Goal: Transaction & Acquisition: Purchase product/service

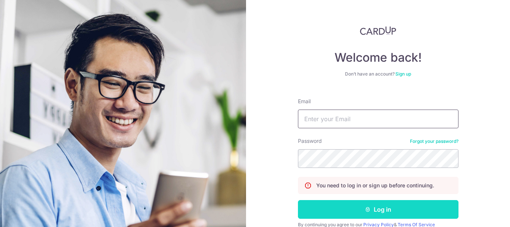
type input "Happybowlsg@gmail.com"
click at [361, 209] on button "Log in" at bounding box center [378, 209] width 161 height 19
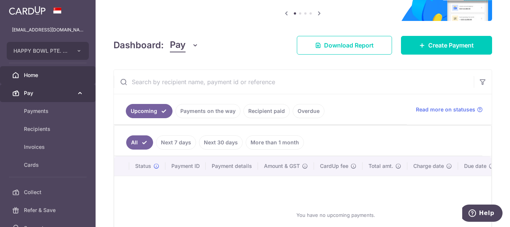
click at [31, 90] on span "Pay" at bounding box center [48, 92] width 49 height 7
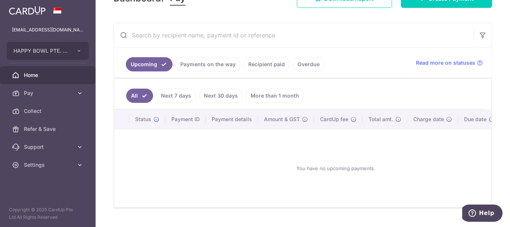
scroll to position [142, 0]
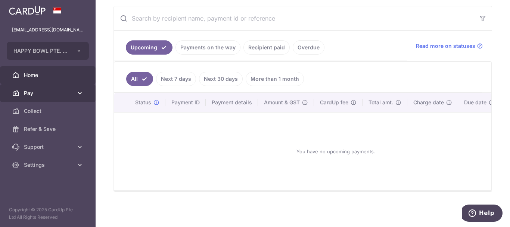
click at [27, 88] on link "Pay" at bounding box center [48, 93] width 96 height 18
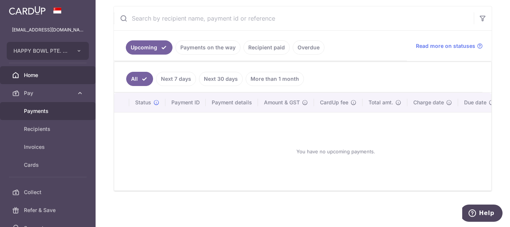
click at [38, 111] on span "Payments" at bounding box center [48, 110] width 49 height 7
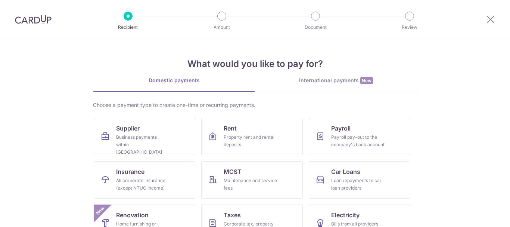
click at [343, 143] on div "Payroll pay-out to the company's bank account" at bounding box center [358, 140] width 54 height 15
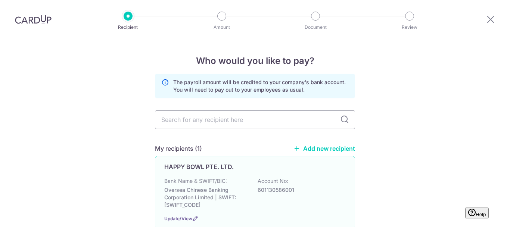
scroll to position [49, 0]
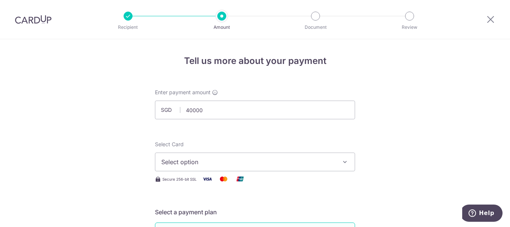
type input "40,000.00"
click at [195, 162] on span "Select option" at bounding box center [248, 161] width 174 height 9
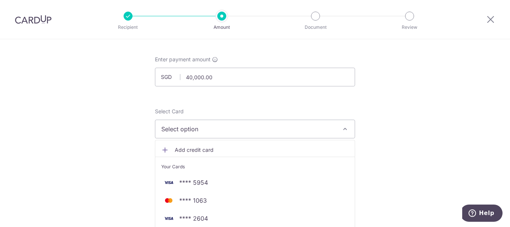
scroll to position [37, 0]
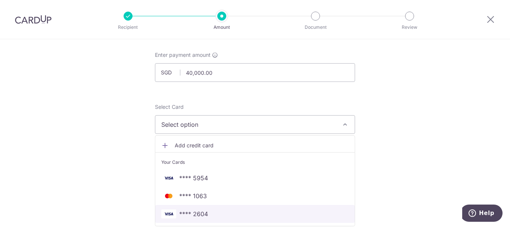
click at [208, 211] on span "**** 2604" at bounding box center [254, 213] width 187 height 9
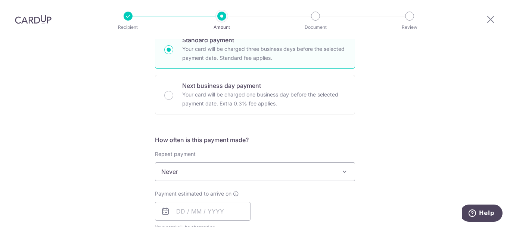
scroll to position [224, 0]
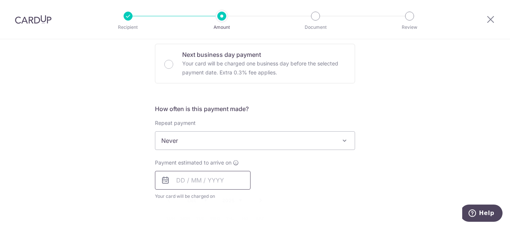
click at [183, 183] on input "text" at bounding box center [203, 180] width 96 height 19
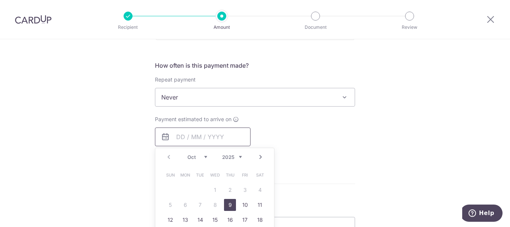
scroll to position [299, 0]
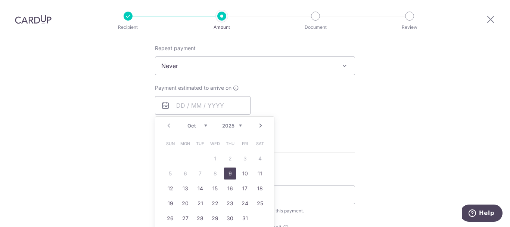
click at [228, 175] on link "9" at bounding box center [230, 173] width 12 height 12
type input "[DATE]"
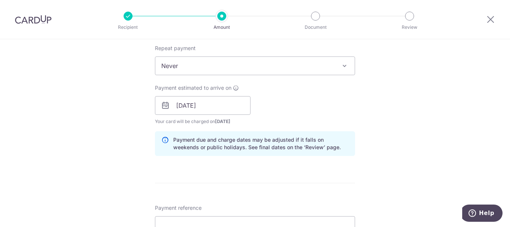
click at [294, 103] on div "Payment estimated to arrive on 09/10/2025 Prev Next Oct Nov Dec 2025 2026 2027 …" at bounding box center [254, 104] width 209 height 41
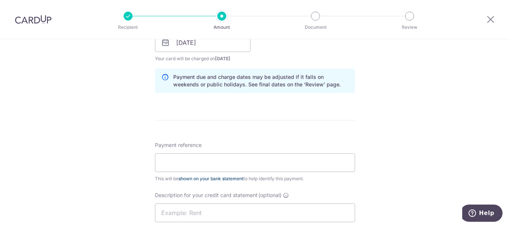
scroll to position [373, 0]
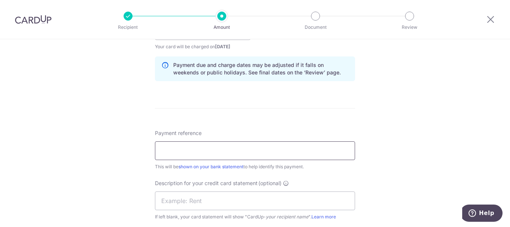
click at [198, 150] on input "Payment reference" at bounding box center [255, 150] width 200 height 19
drag, startPoint x: 173, startPoint y: 151, endPoint x: 136, endPoint y: 150, distance: 36.6
click at [136, 150] on div "Tell us more about your payment Enter payment amount SGD 40,000.00 40000.00 Sel…" at bounding box center [255, 40] width 510 height 749
drag, startPoint x: 206, startPoint y: 149, endPoint x: 146, endPoint y: 150, distance: 60.1
click at [146, 150] on div "Tell us more about your payment Enter payment amount SGD 40,000.00 40000.00 Sel…" at bounding box center [255, 40] width 510 height 749
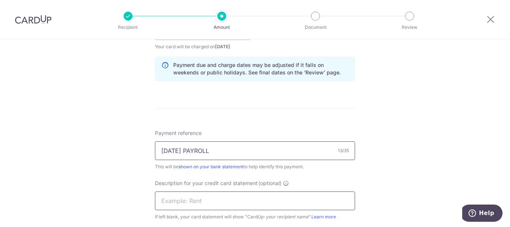
type input "SEP25 PAYROLL"
click at [174, 198] on input "text" at bounding box center [255, 200] width 200 height 19
paste input "SEP25 PAYROLL"
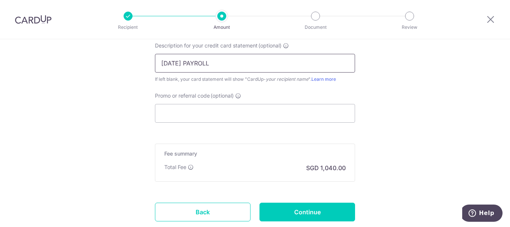
scroll to position [523, 0]
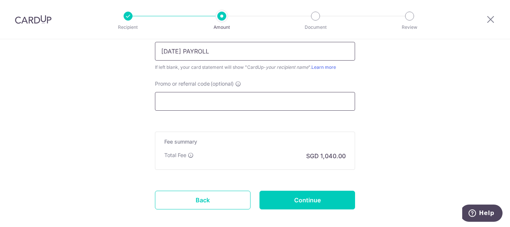
type input "SEP25 PAYROLL"
click at [184, 93] on input "Promo or referral code (optional)" at bounding box center [255, 101] width 200 height 19
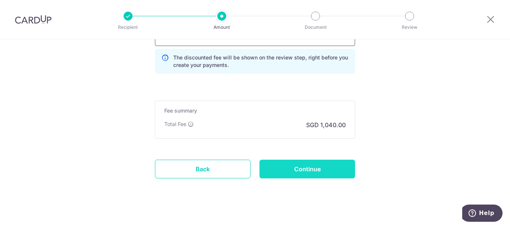
scroll to position [595, 0]
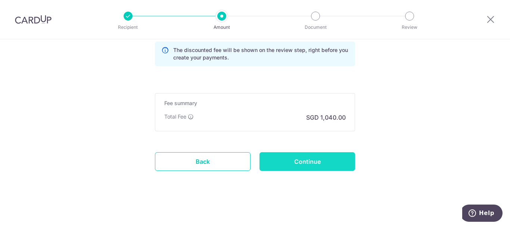
type input "HBSG179"
click at [303, 166] on input "Continue" at bounding box center [307, 161] width 96 height 19
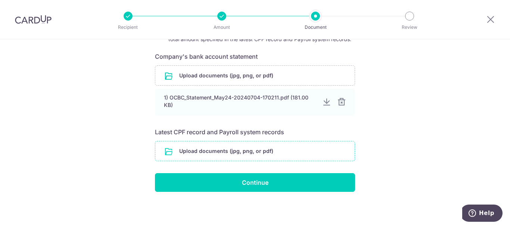
click at [238, 155] on input "file" at bounding box center [254, 150] width 199 height 19
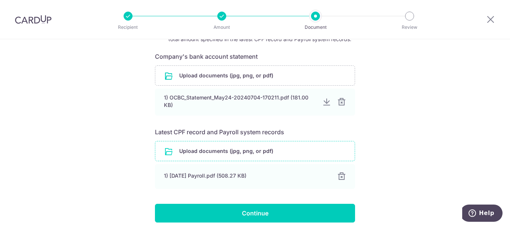
click at [239, 154] on input "file" at bounding box center [254, 150] width 199 height 19
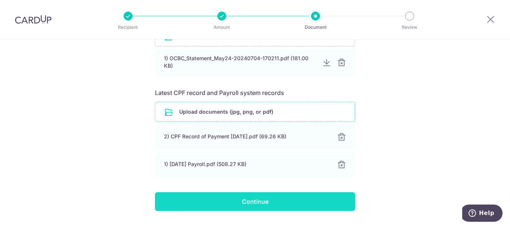
scroll to position [179, 0]
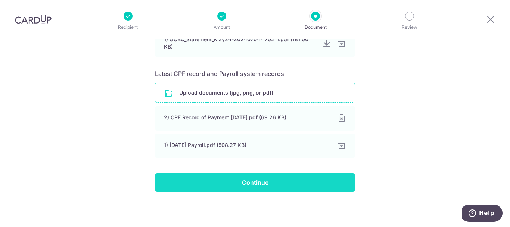
click at [253, 180] on input "Continue" at bounding box center [255, 182] width 200 height 19
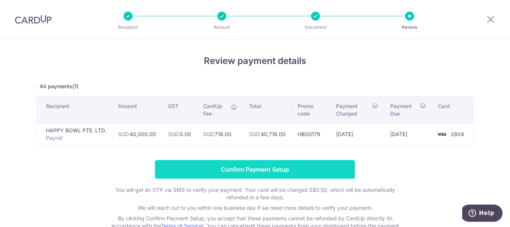
click at [285, 166] on input "Confirm Payment Setup" at bounding box center [255, 169] width 200 height 19
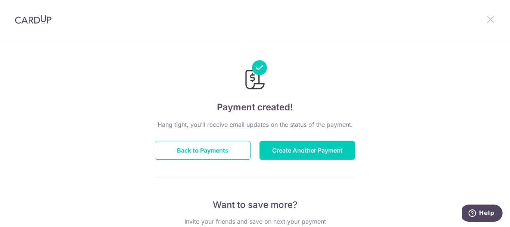
click at [493, 18] on icon at bounding box center [490, 19] width 9 height 9
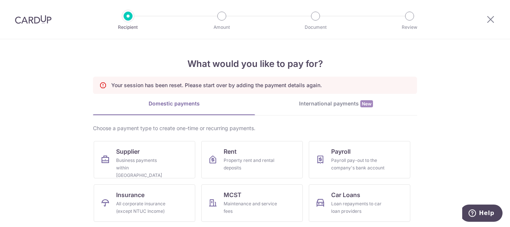
click at [31, 20] on img at bounding box center [33, 19] width 37 height 9
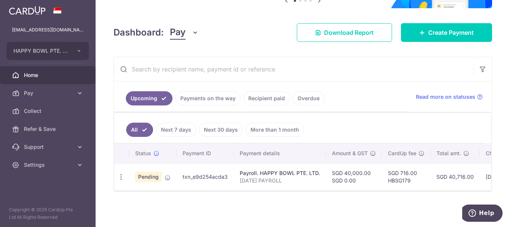
scroll to position [82, 0]
